Goal: Task Accomplishment & Management: Manage account settings

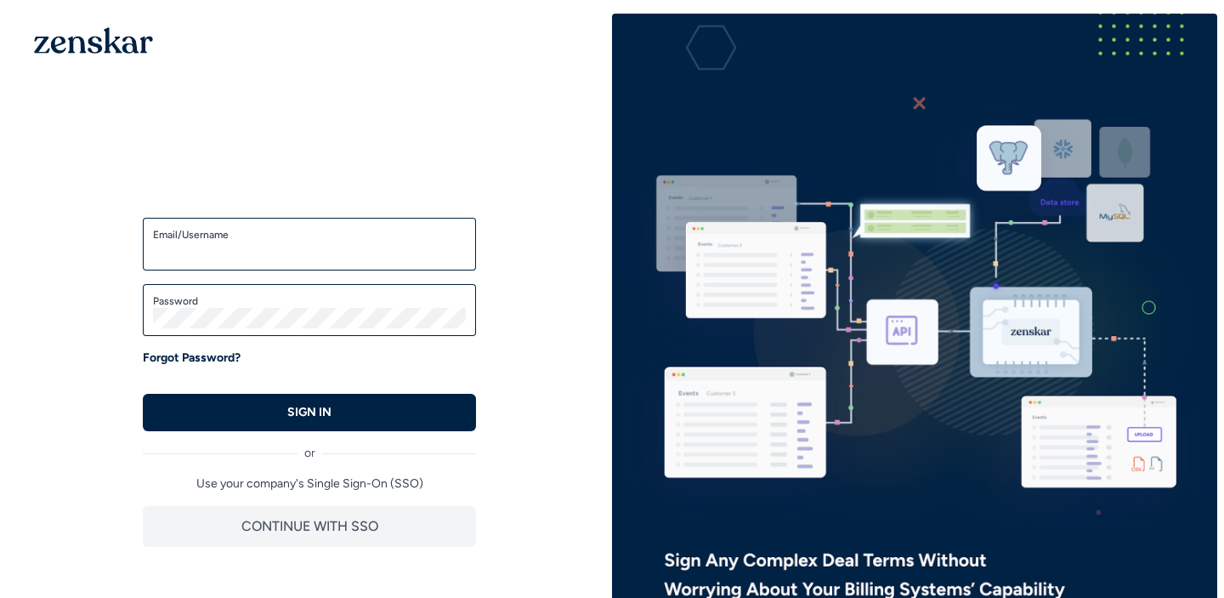
type input "**********"
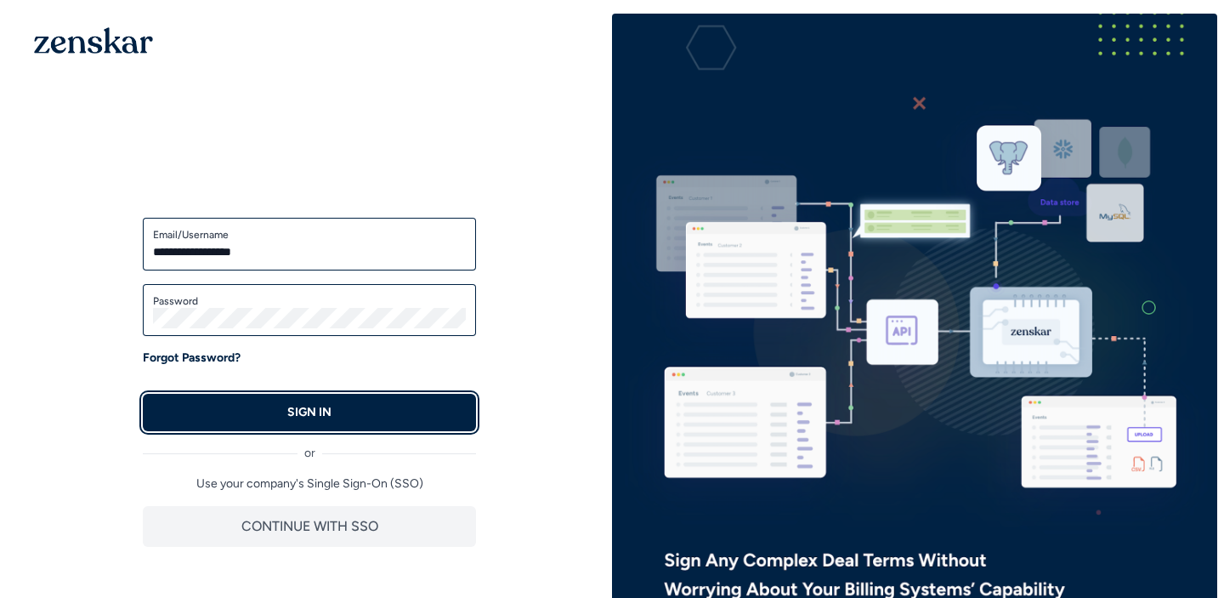
click at [395, 408] on button "SIGN IN" at bounding box center [309, 412] width 333 height 37
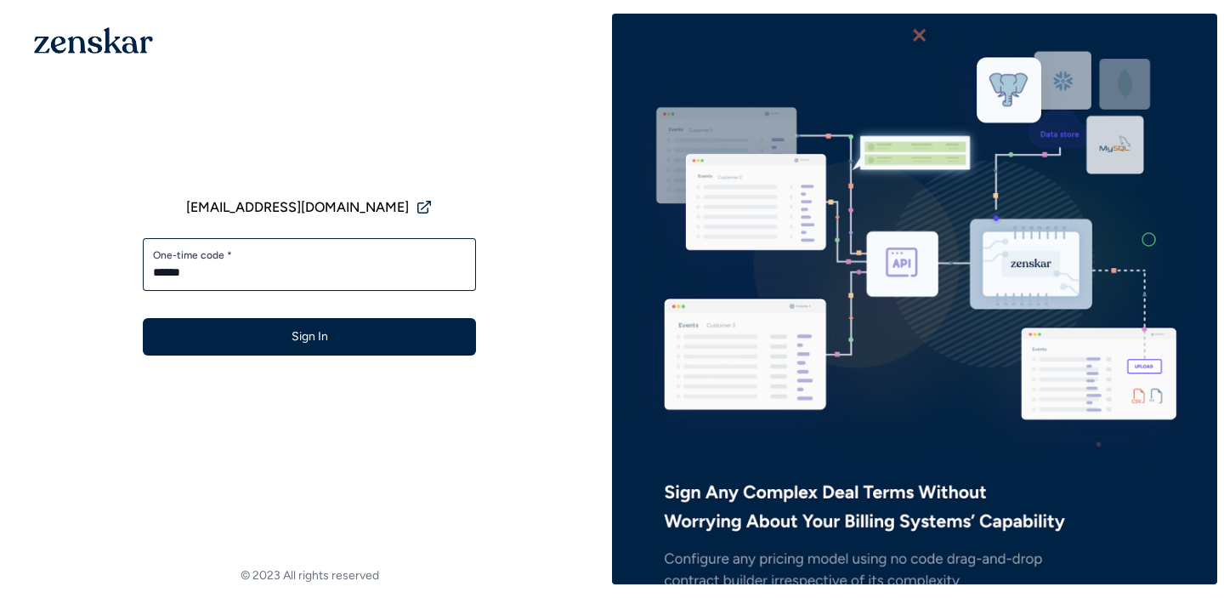
type input "******"
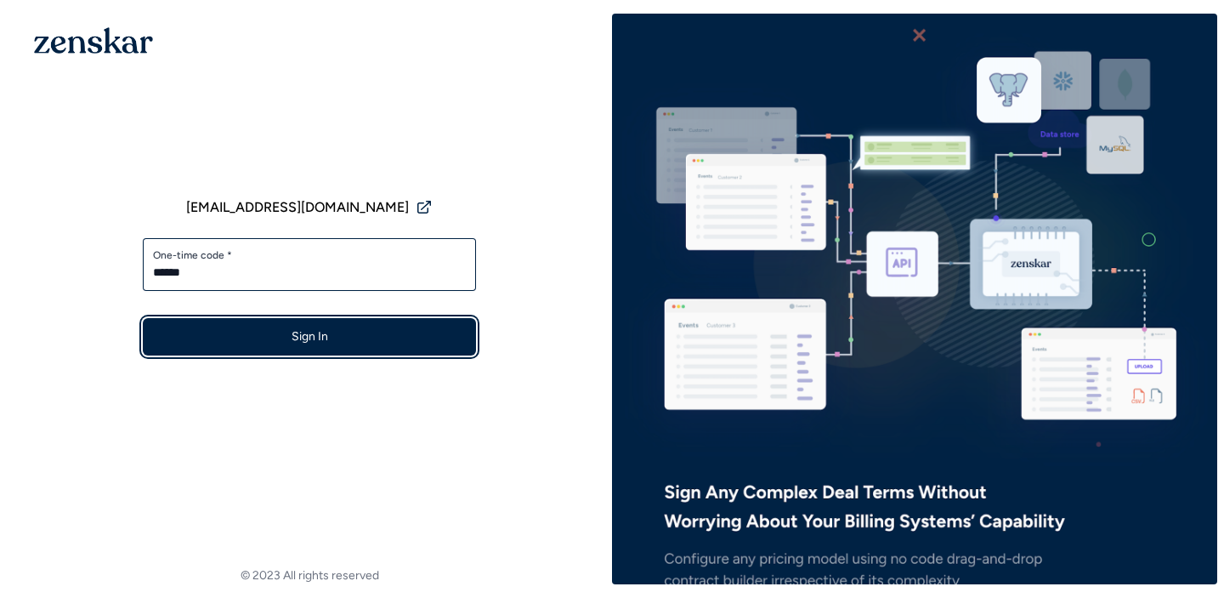
click at [369, 338] on button "Sign In" at bounding box center [309, 336] width 333 height 37
